Goal: Entertainment & Leisure: Consume media (video, audio)

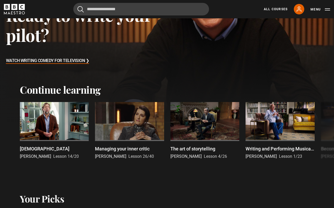
scroll to position [84, 0]
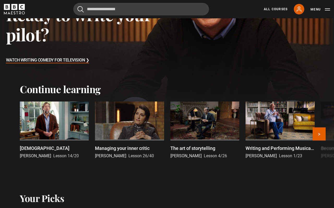
click at [58, 119] on div at bounding box center [54, 120] width 69 height 39
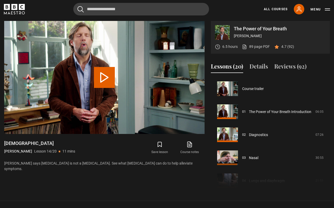
scroll to position [299, 0]
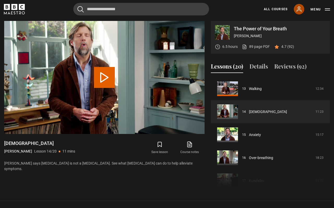
click at [301, 12] on icon at bounding box center [299, 9] width 6 height 6
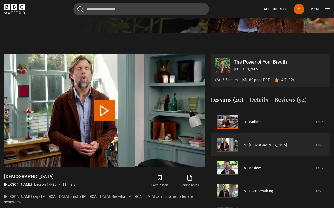
scroll to position [178, 0]
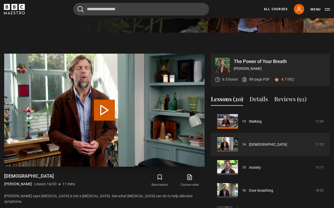
click at [102, 113] on button "Play Lesson Asthma" at bounding box center [104, 110] width 21 height 21
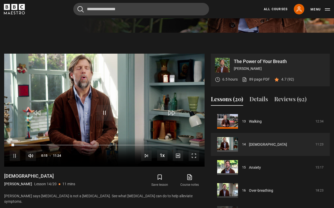
click at [122, 185] on div "Save lesson Course notes opens in new tab" at bounding box center [160, 180] width 89 height 15
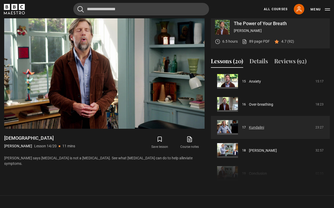
scroll to position [326, 0]
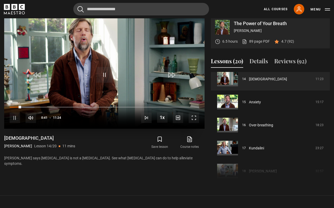
click at [172, 74] on span "Video Player" at bounding box center [172, 75] width 16 height 16
click at [169, 75] on span "Video Player" at bounding box center [172, 75] width 16 height 16
click at [35, 73] on span "Video Player" at bounding box center [38, 75] width 16 height 16
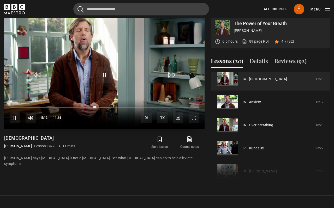
click at [171, 72] on span "Video Player" at bounding box center [172, 75] width 16 height 16
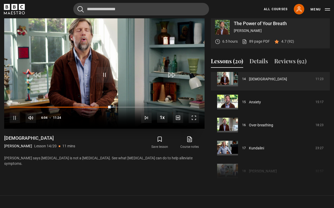
click at [171, 72] on span "Video Player" at bounding box center [172, 75] width 16 height 16
click at [170, 78] on span "Video Player" at bounding box center [172, 75] width 16 height 16
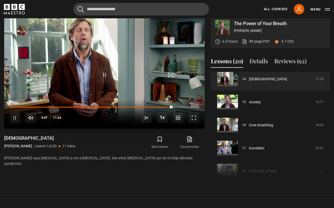
click at [170, 78] on span "Video Player" at bounding box center [172, 75] width 16 height 16
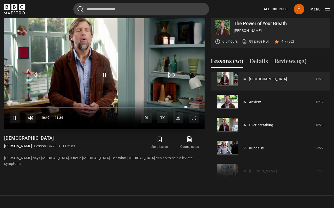
click at [170, 78] on span "Video Player" at bounding box center [172, 75] width 16 height 16
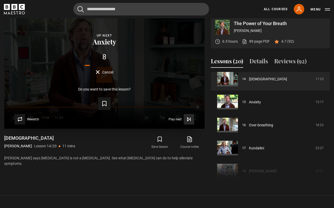
click at [178, 119] on span "Play next" at bounding box center [175, 119] width 13 height 3
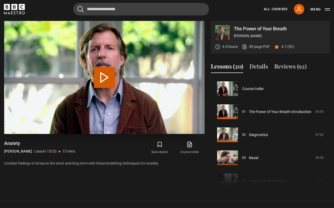
scroll to position [322, 0]
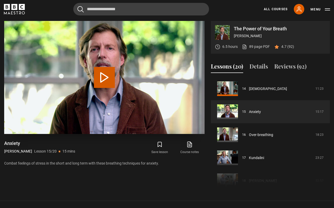
click at [105, 77] on button "Play Lesson Anxiety" at bounding box center [104, 77] width 21 height 21
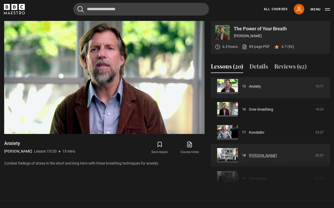
scroll to position [346, 0]
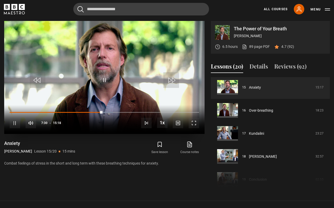
click at [172, 80] on span "Video Player" at bounding box center [172, 80] width 16 height 16
click at [15, 124] on span "Video Player" at bounding box center [15, 123] width 10 height 10
click at [102, 80] on span "Video Player" at bounding box center [105, 80] width 16 height 16
click at [131, 112] on div "09:45" at bounding box center [131, 112] width 1 height 2
click at [169, 82] on span "Video Player" at bounding box center [172, 80] width 16 height 16
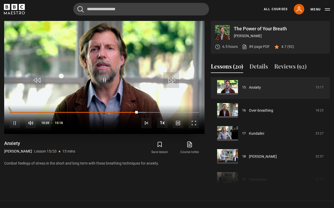
click at [169, 82] on span "Video Player" at bounding box center [172, 80] width 16 height 16
click at [173, 78] on span "Video Player" at bounding box center [172, 80] width 16 height 16
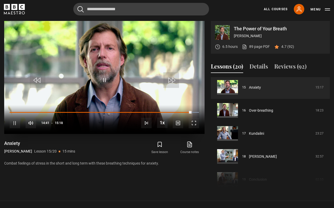
click at [168, 82] on span "Video Player" at bounding box center [172, 80] width 16 height 16
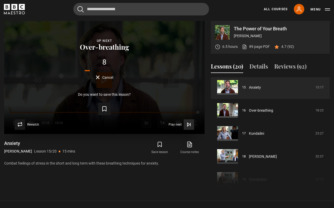
click at [173, 124] on span "Play next" at bounding box center [175, 124] width 13 height 3
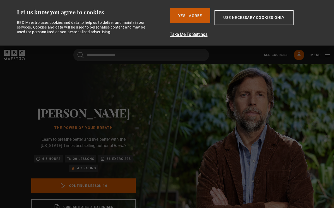
click at [193, 19] on button "Yes I Agree" at bounding box center [190, 15] width 40 height 15
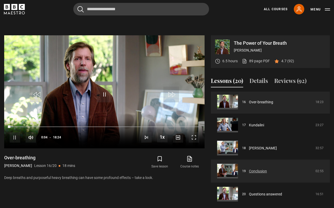
scroll to position [367, 0]
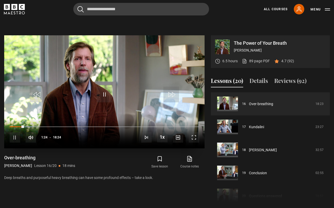
click at [169, 93] on span "Video Player" at bounding box center [172, 94] width 16 height 16
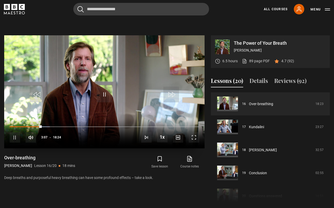
click at [171, 92] on span "Video Player" at bounding box center [172, 94] width 16 height 16
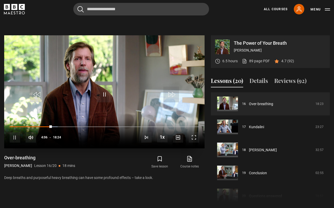
click at [171, 92] on span "Video Player" at bounding box center [172, 94] width 16 height 16
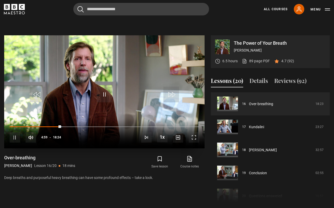
click at [171, 92] on span "Video Player" at bounding box center [172, 94] width 16 height 16
click at [101, 126] on div "08:50" at bounding box center [101, 127] width 1 height 2
click at [168, 97] on span "Video Player" at bounding box center [172, 94] width 16 height 16
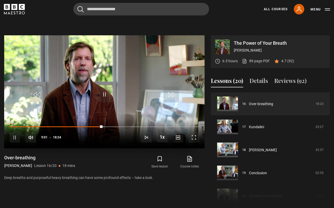
click at [168, 97] on span "Video Player" at bounding box center [172, 94] width 16 height 16
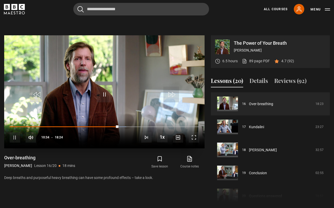
click at [171, 93] on span "Video Player" at bounding box center [172, 94] width 16 height 16
click at [152, 126] on div "13:45" at bounding box center [152, 127] width 1 height 2
click at [165, 126] on div "15:01" at bounding box center [165, 127] width 1 height 2
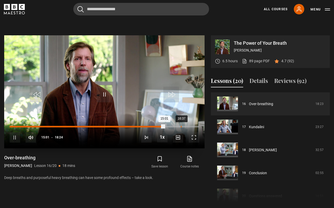
click at [181, 126] on div "16:37" at bounding box center [181, 127] width 1 height 2
click at [194, 126] on div "17:55" at bounding box center [194, 127] width 1 height 2
click at [172, 96] on span "Video Player" at bounding box center [172, 94] width 16 height 16
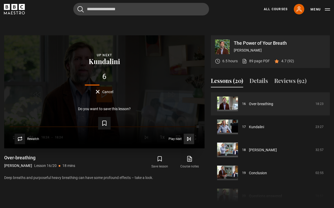
click at [170, 139] on span "Play next" at bounding box center [175, 138] width 13 height 3
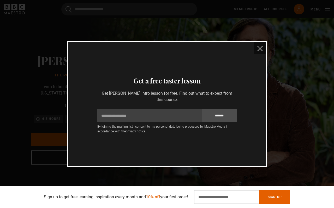
scroll to position [0, 136]
click at [38, 108] on div "Thanks for signing up Check your inbox - your free lesson is on the way! Oops! …" at bounding box center [167, 104] width 334 height 208
click at [261, 50] on img "close" at bounding box center [260, 48] width 5 height 5
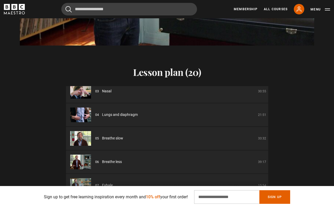
scroll to position [59, 0]
